Goal: Communication & Community: Answer question/provide support

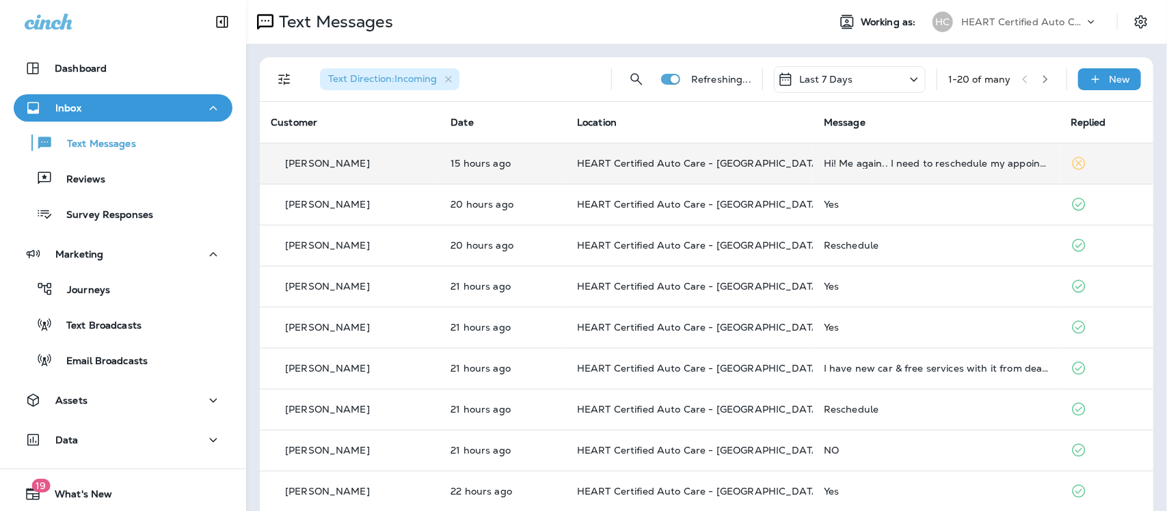
click at [893, 169] on td "Hi! Me again.. I need to reschedule my appointment for brakes. Can you help me?" at bounding box center [936, 163] width 247 height 41
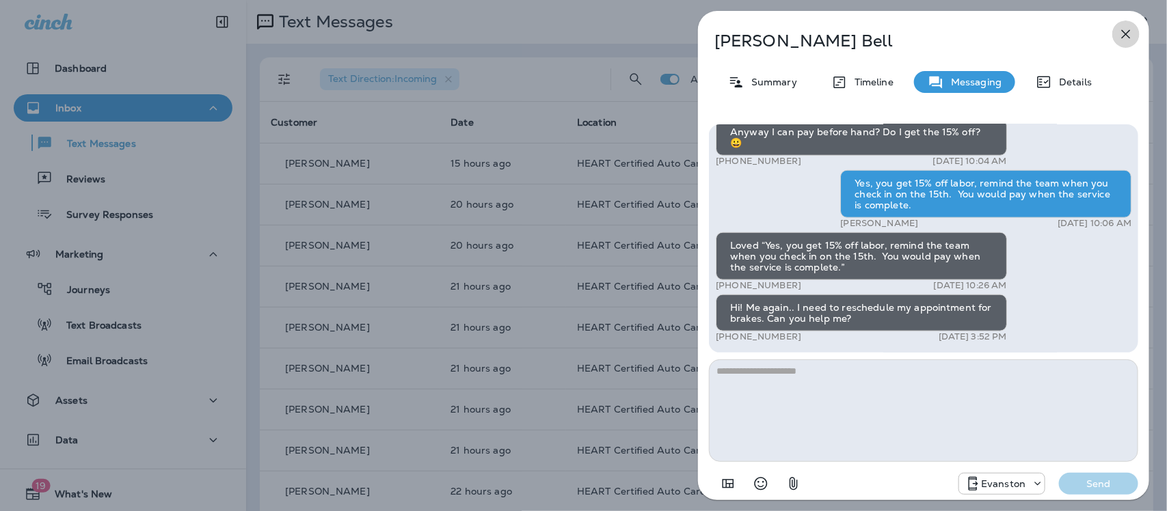
click at [1125, 35] on icon "button" at bounding box center [1126, 34] width 9 height 9
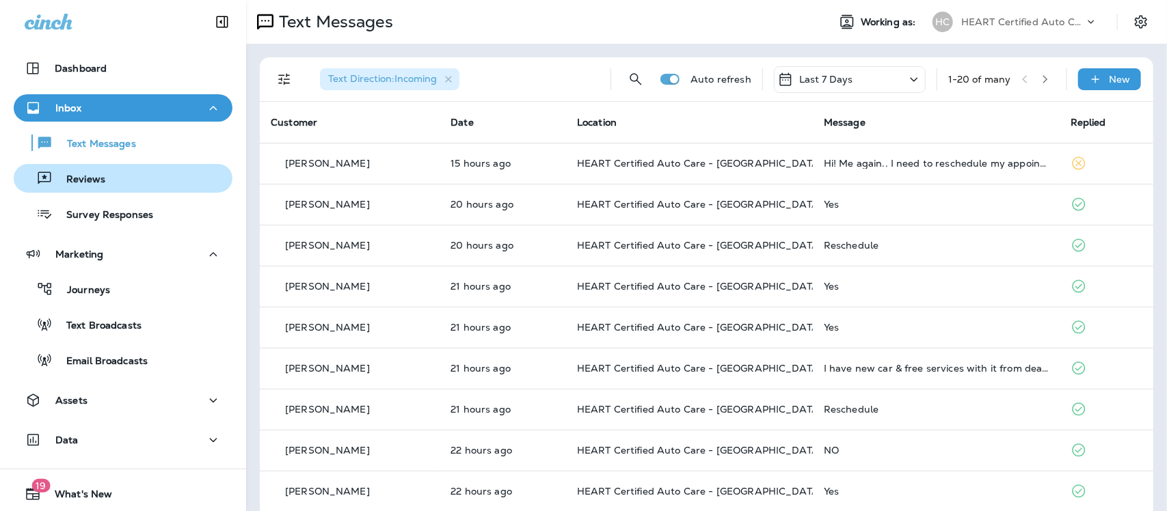
click at [96, 183] on p "Reviews" at bounding box center [79, 180] width 53 height 13
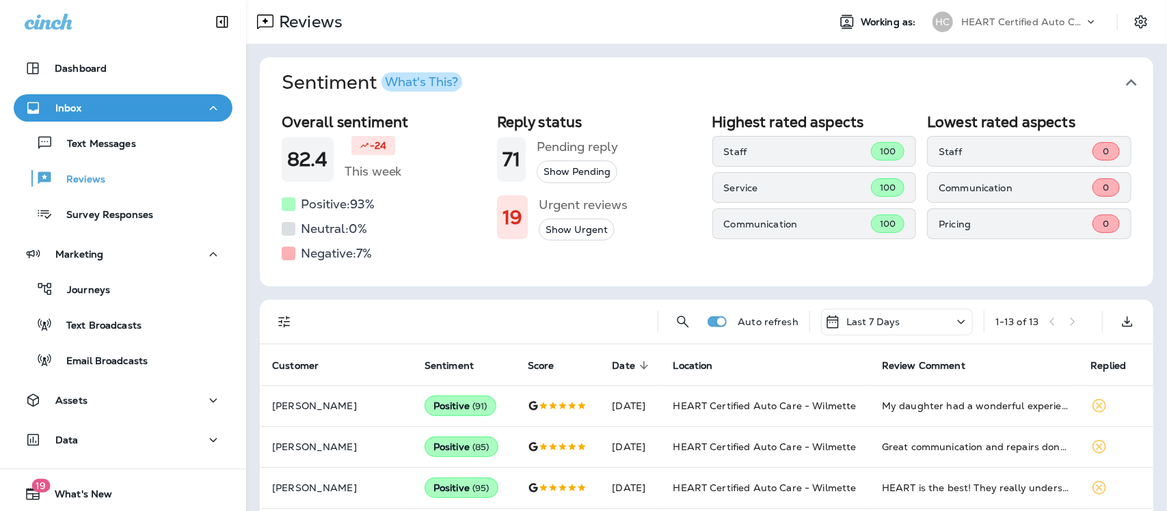
click at [1121, 83] on icon "button" at bounding box center [1132, 83] width 22 height 22
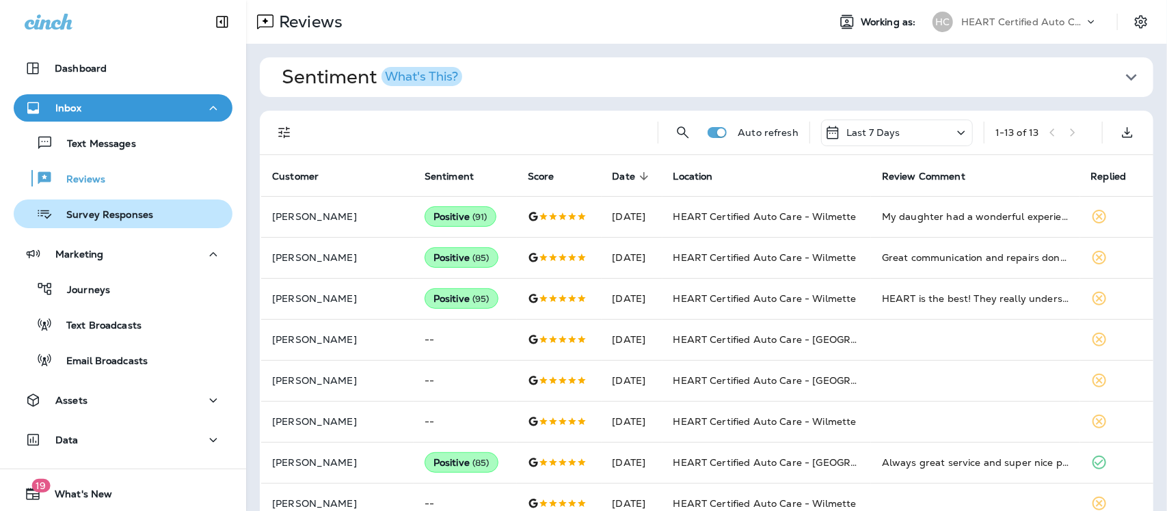
click at [103, 214] on p "Survey Responses" at bounding box center [103, 215] width 101 height 13
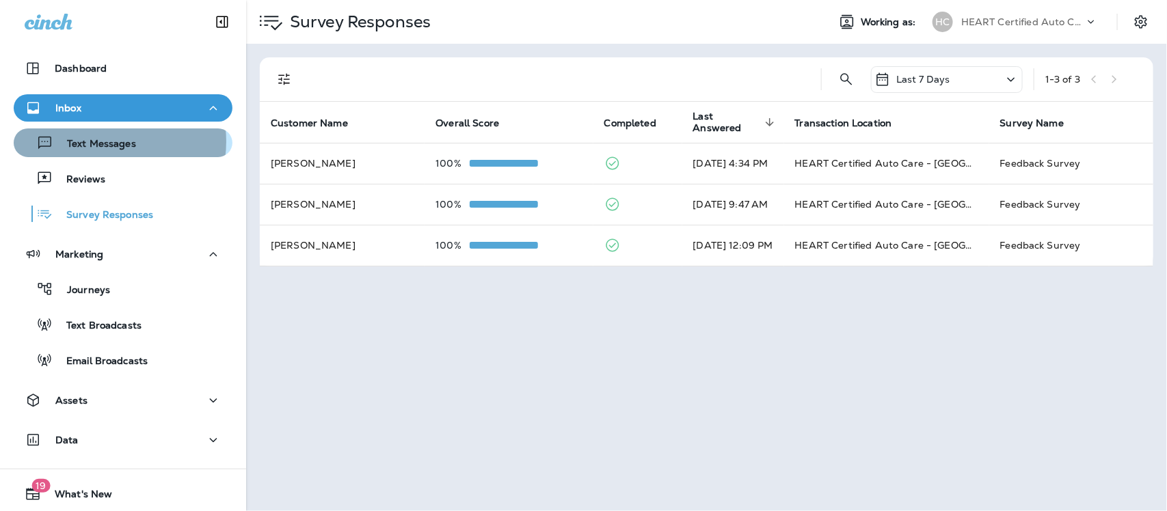
click at [105, 142] on p "Text Messages" at bounding box center [94, 144] width 83 height 13
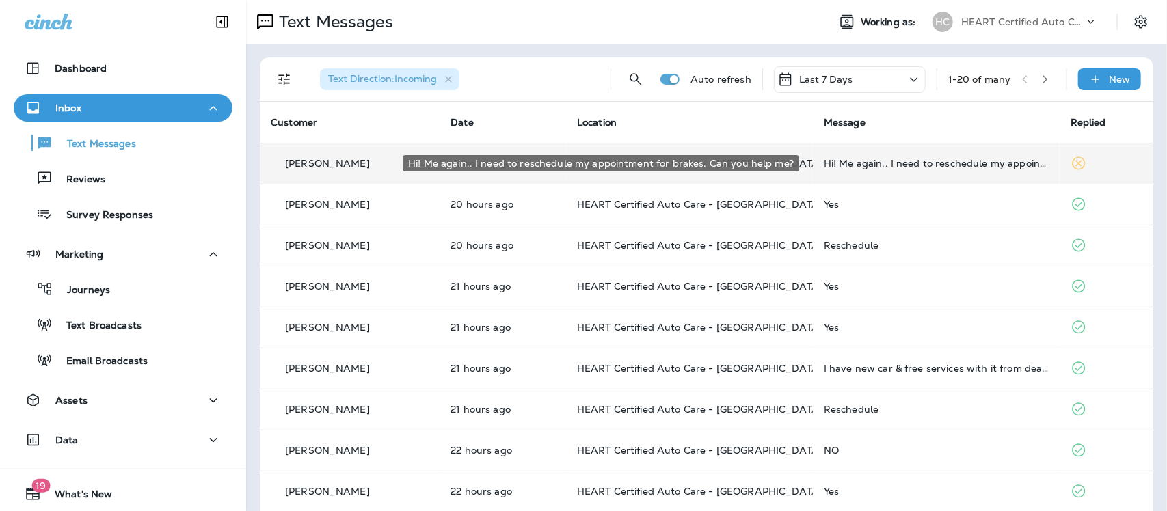
click at [897, 159] on div "Hi! Me again.. I need to reschedule my appointment for brakes. Can you help me?" at bounding box center [936, 163] width 225 height 11
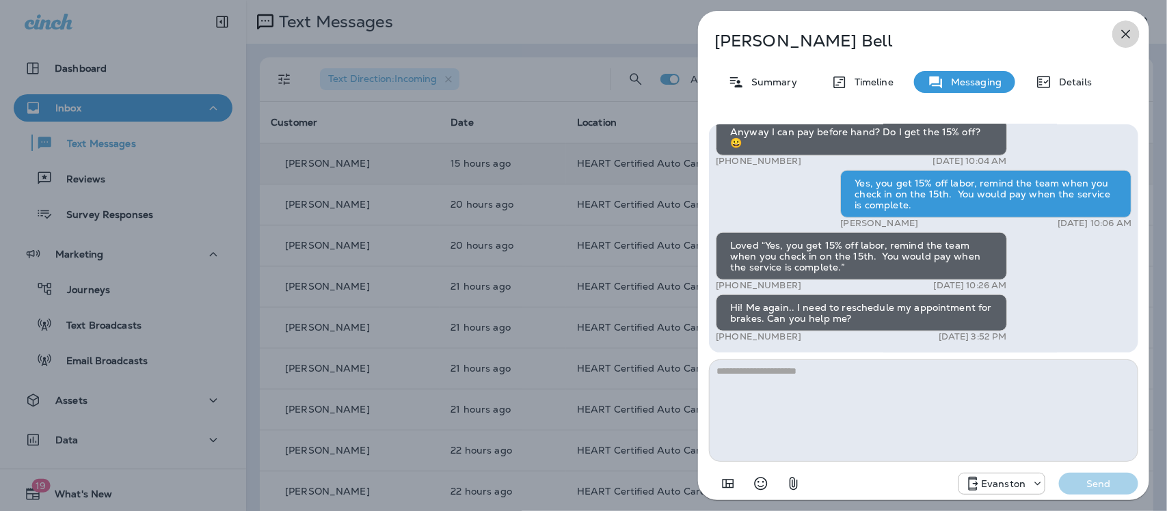
click at [1128, 29] on icon "button" at bounding box center [1126, 34] width 16 height 16
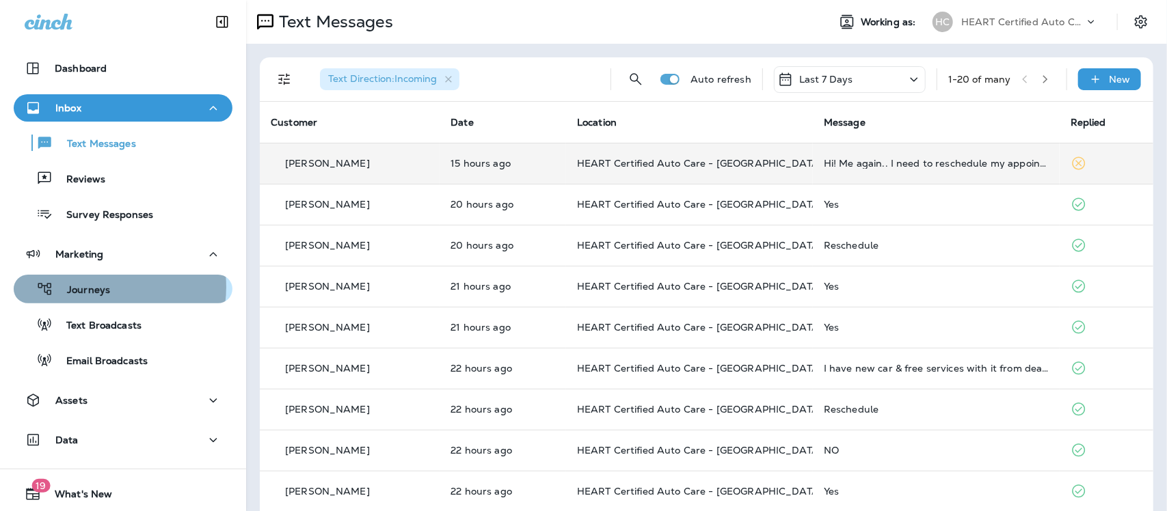
click at [97, 287] on p "Journeys" at bounding box center [81, 290] width 57 height 13
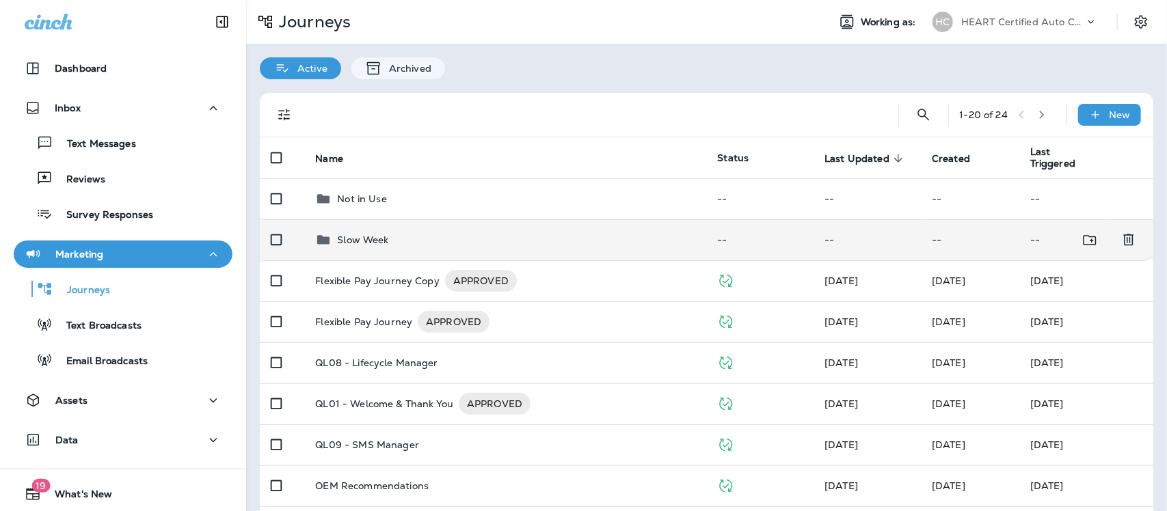
click at [359, 243] on p "Slow Week" at bounding box center [362, 240] width 51 height 11
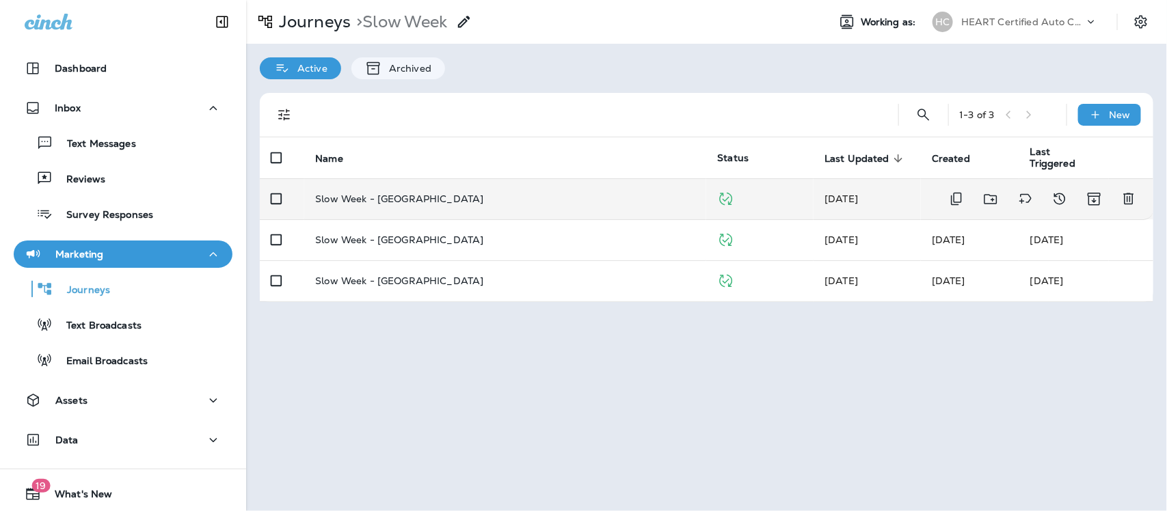
click at [368, 198] on p "Slow Week - [GEOGRAPHIC_DATA]" at bounding box center [399, 199] width 168 height 11
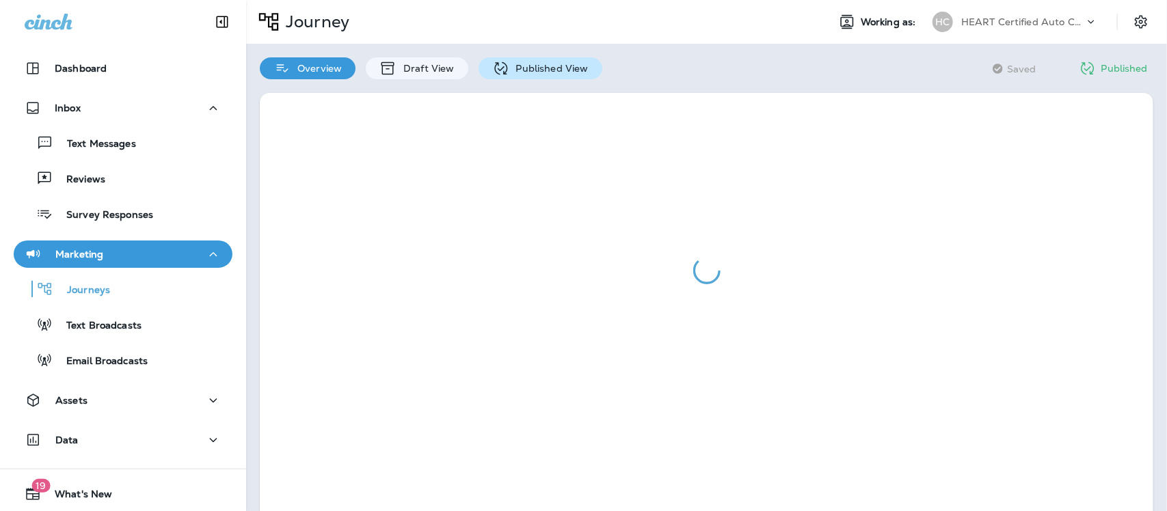
click at [526, 69] on p "Published View" at bounding box center [548, 68] width 79 height 11
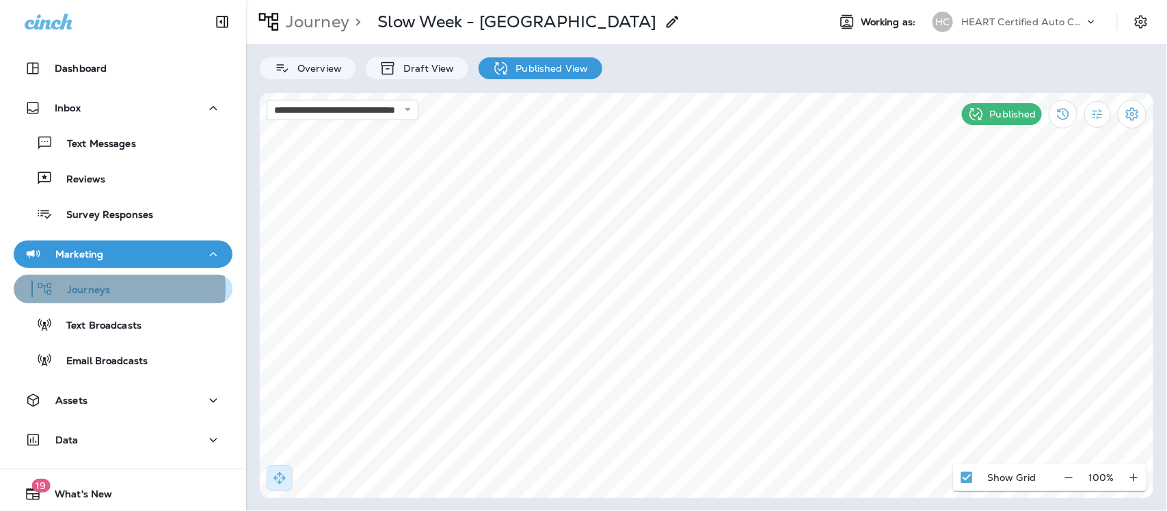
click at [101, 289] on p "Journeys" at bounding box center [81, 290] width 57 height 13
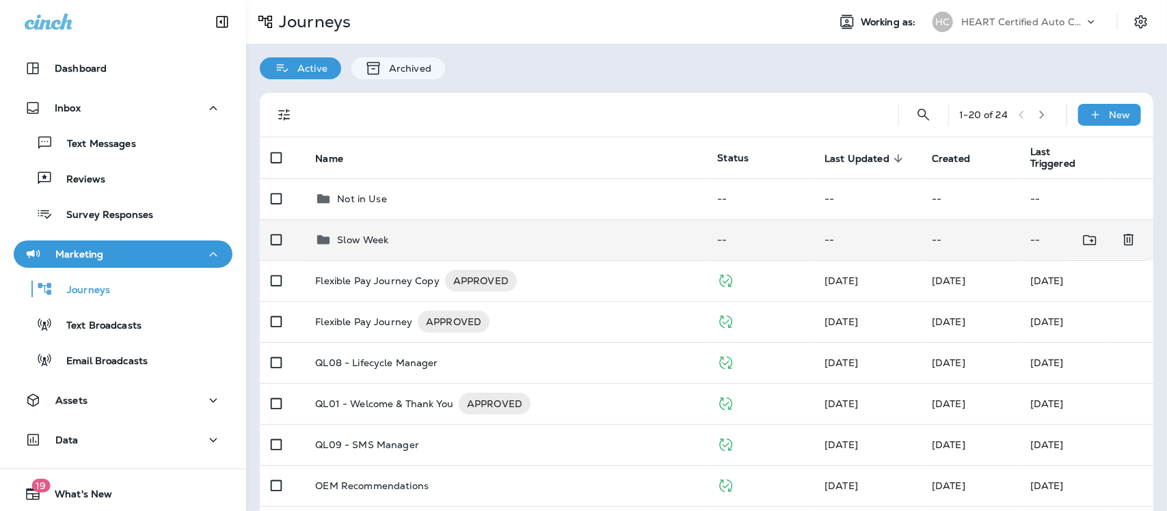
click at [370, 232] on div "Slow Week" at bounding box center [362, 240] width 51 height 16
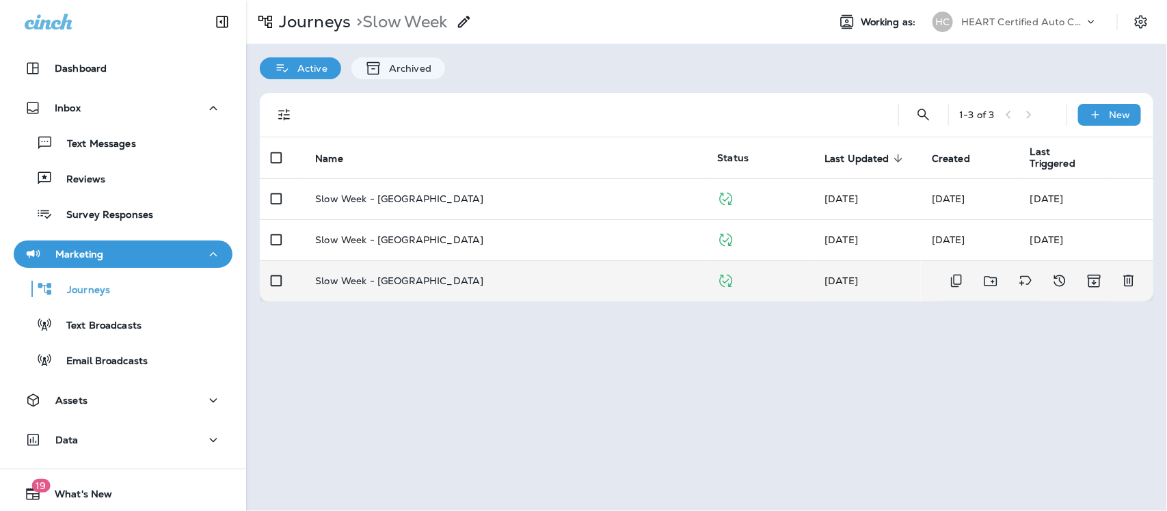
click at [390, 285] on p "Slow Week - [GEOGRAPHIC_DATA]" at bounding box center [399, 281] width 168 height 11
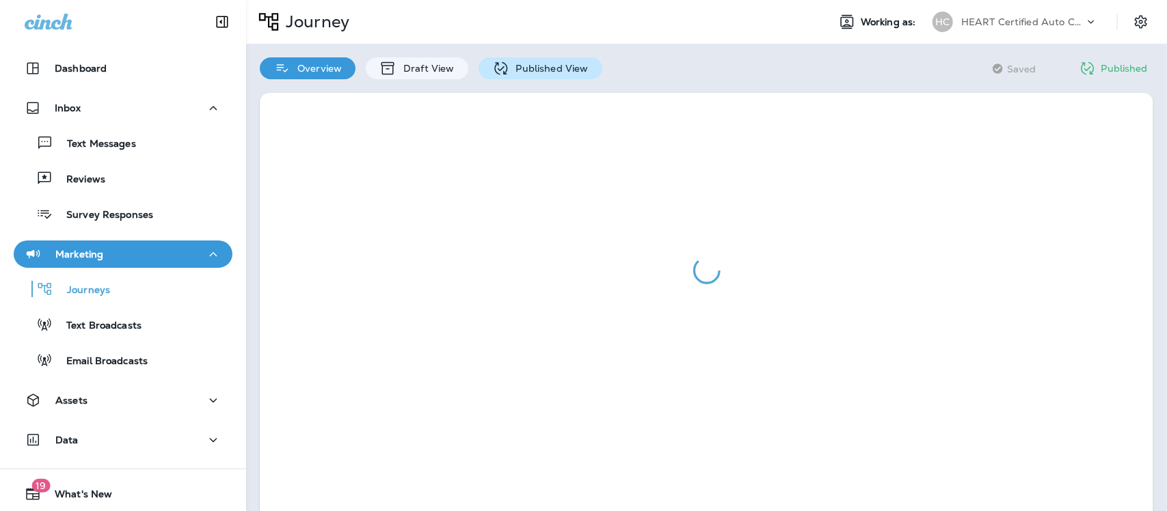
click at [535, 67] on p "Published View" at bounding box center [548, 68] width 79 height 11
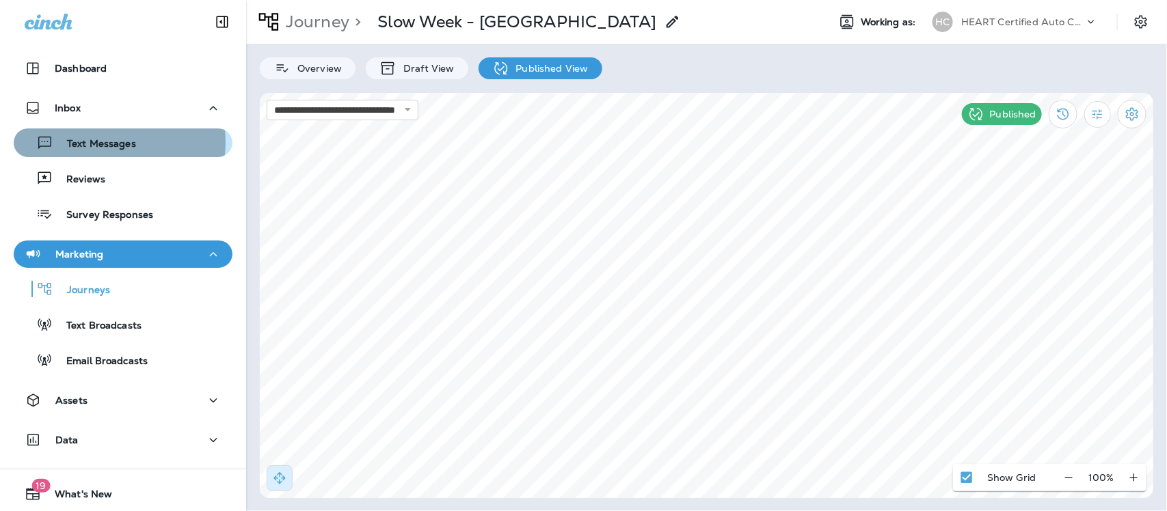
click at [81, 142] on p "Text Messages" at bounding box center [94, 144] width 83 height 13
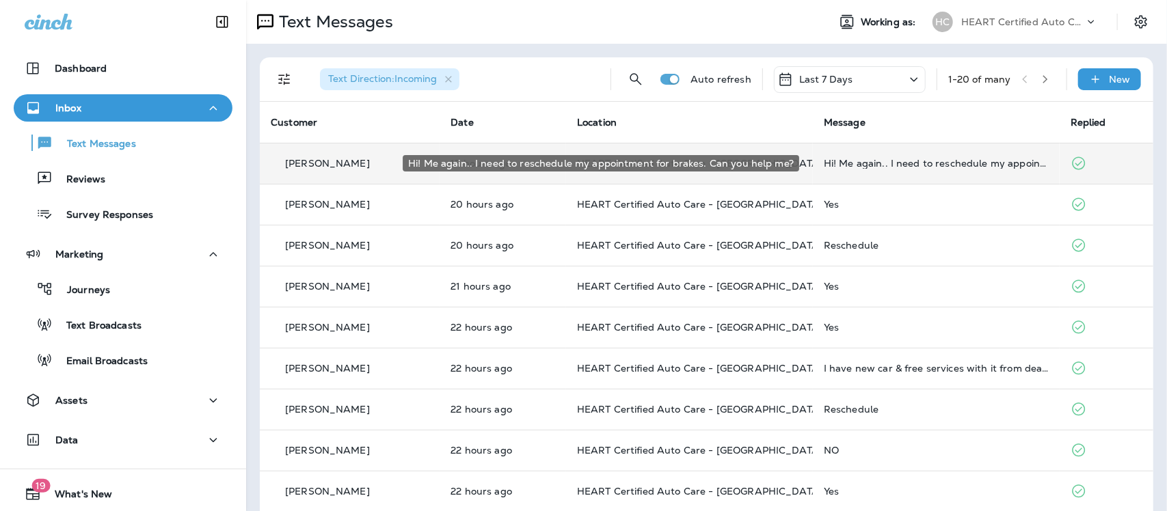
click at [882, 165] on div "Hi! Me again.. I need to reschedule my appointment for brakes. Can you help me?" at bounding box center [936, 163] width 225 height 11
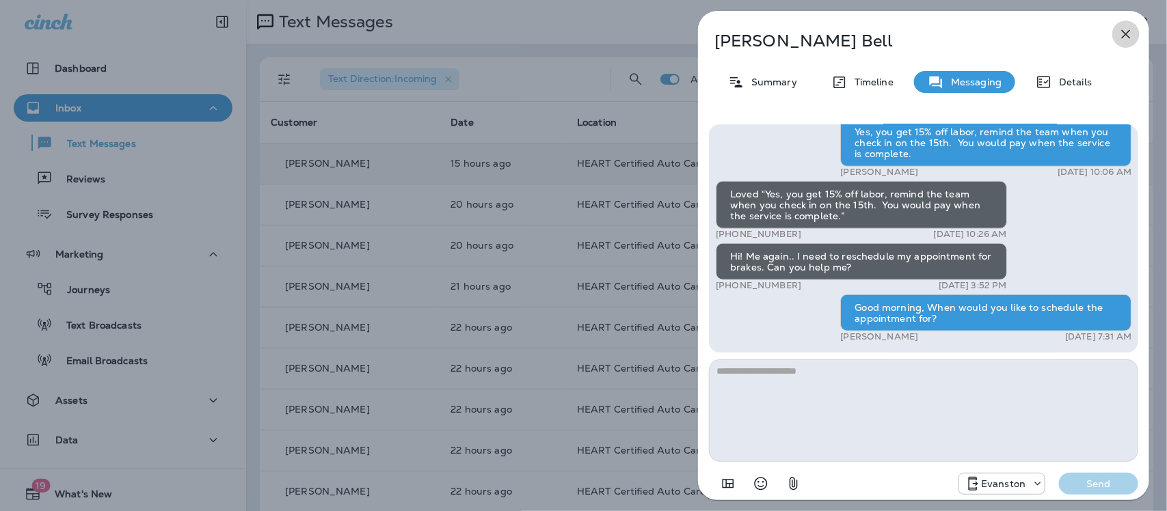
click at [1126, 33] on icon "button" at bounding box center [1126, 34] width 16 height 16
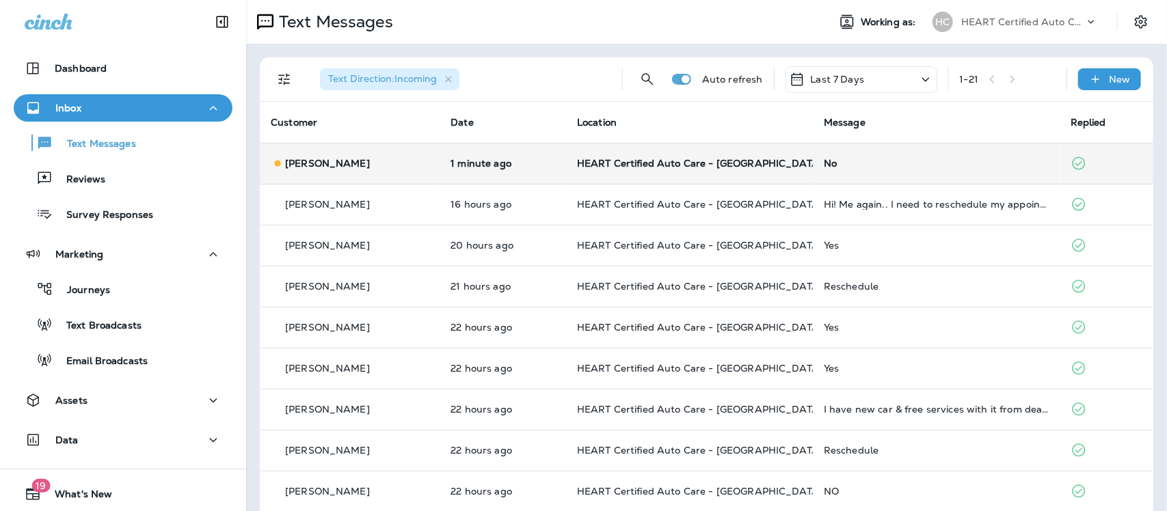
click at [824, 164] on div "No" at bounding box center [936, 163] width 225 height 11
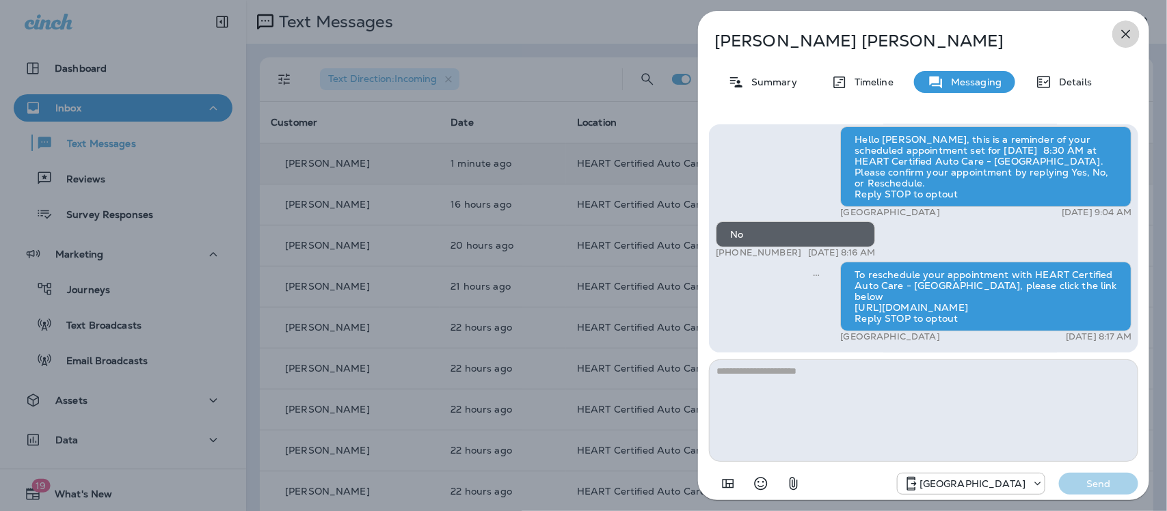
click at [1127, 32] on icon "button" at bounding box center [1126, 34] width 16 height 16
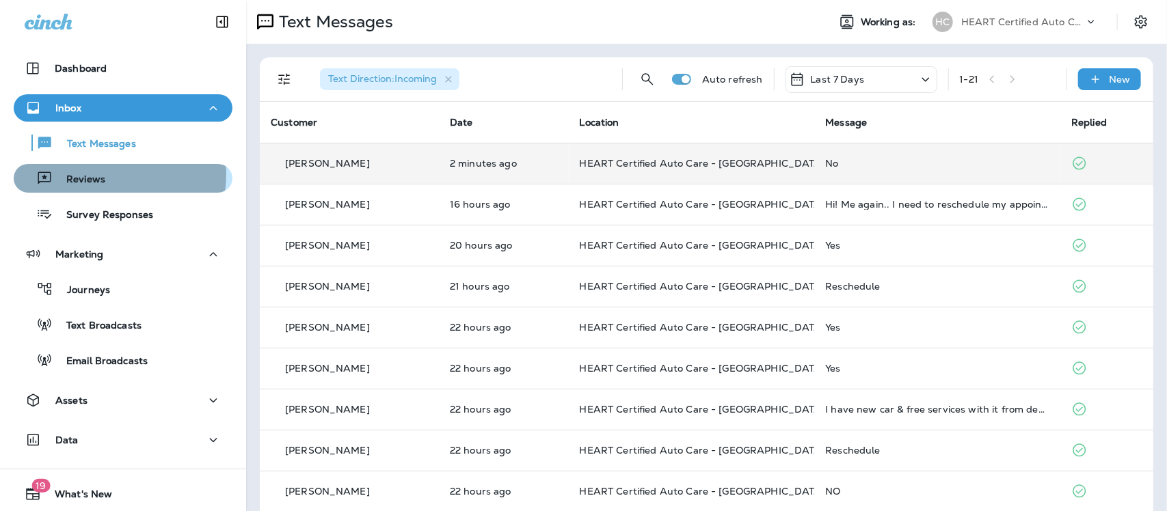
click at [99, 174] on p "Reviews" at bounding box center [79, 180] width 53 height 13
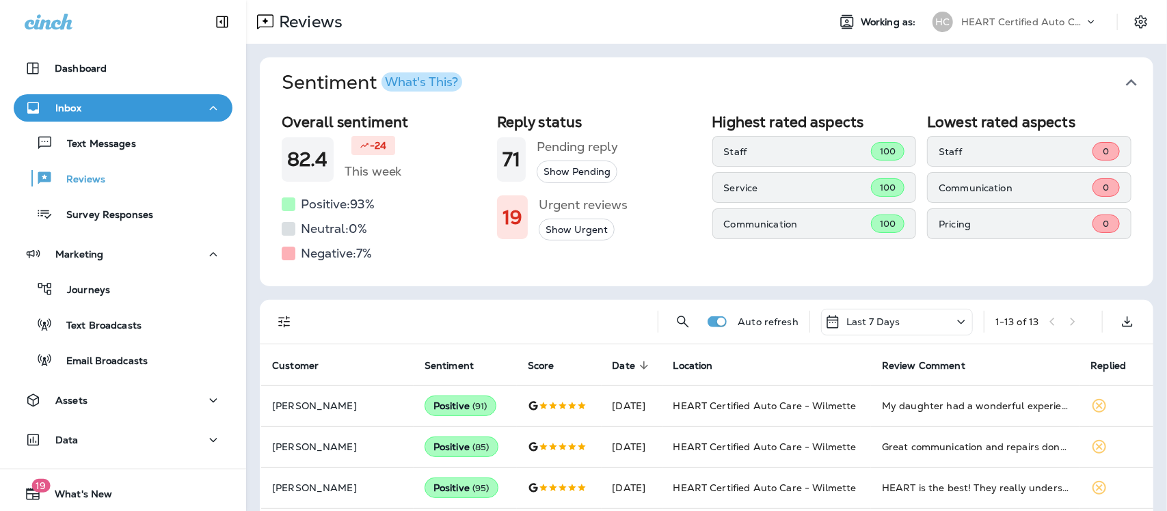
click at [1125, 82] on icon "button" at bounding box center [1132, 83] width 22 height 22
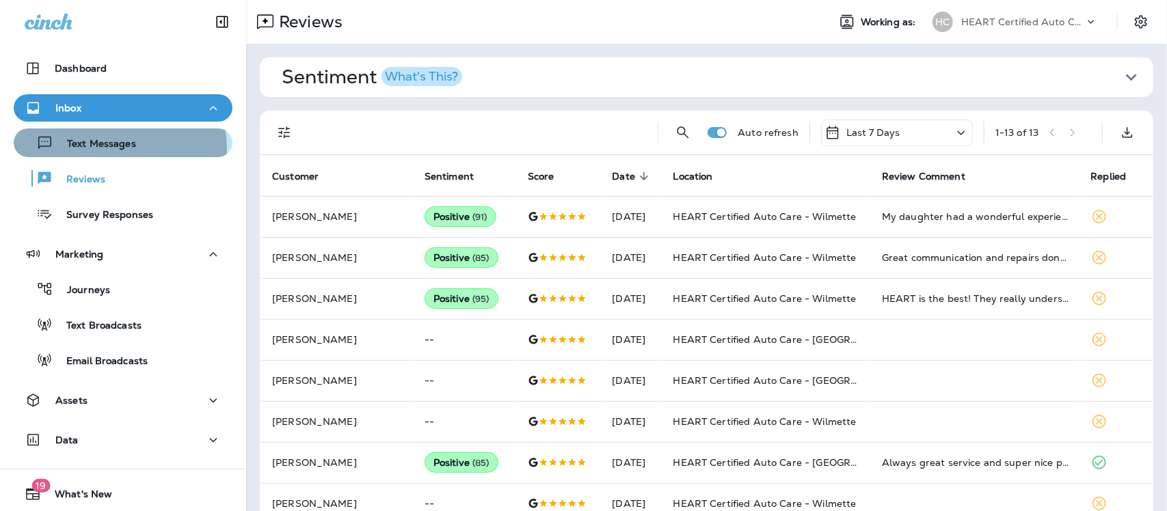
click at [103, 148] on p "Text Messages" at bounding box center [94, 144] width 83 height 13
